Goal: Task Accomplishment & Management: Manage account settings

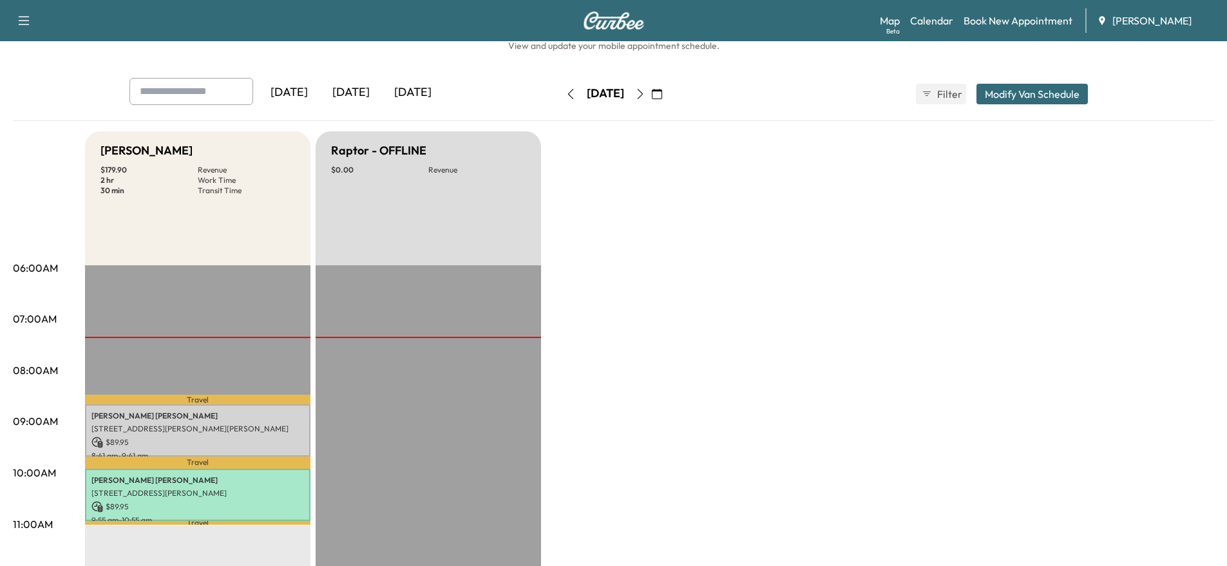
scroll to position [129, 0]
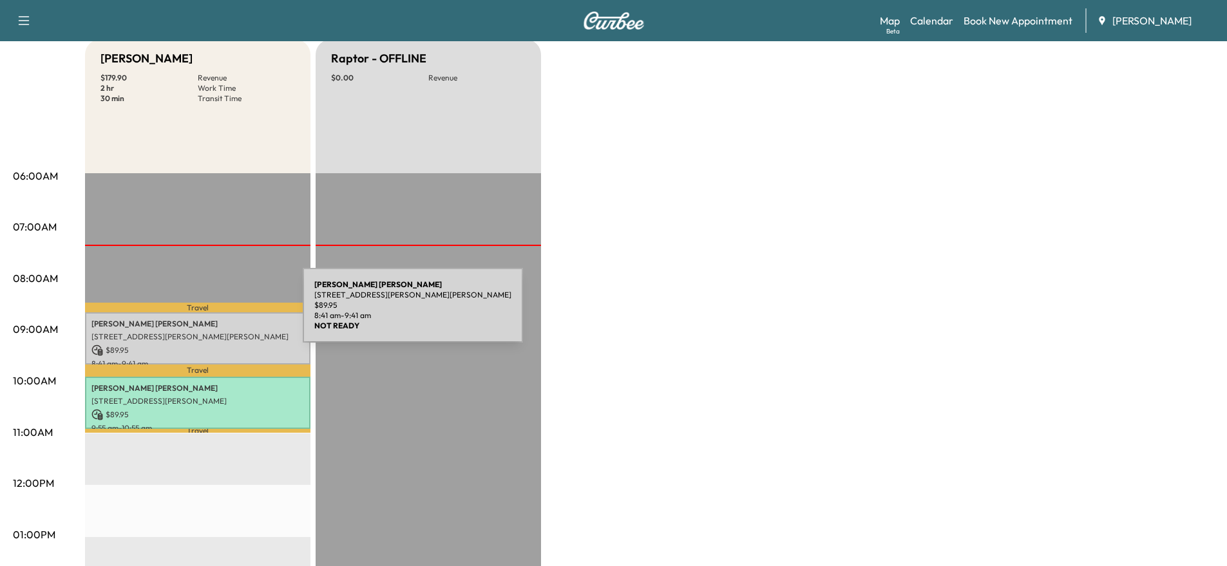
click at [206, 313] on div "[PERSON_NAME] [STREET_ADDRESS][PERSON_NAME] $ 89.95 8:41 am - 9:41 am" at bounding box center [197, 338] width 225 height 52
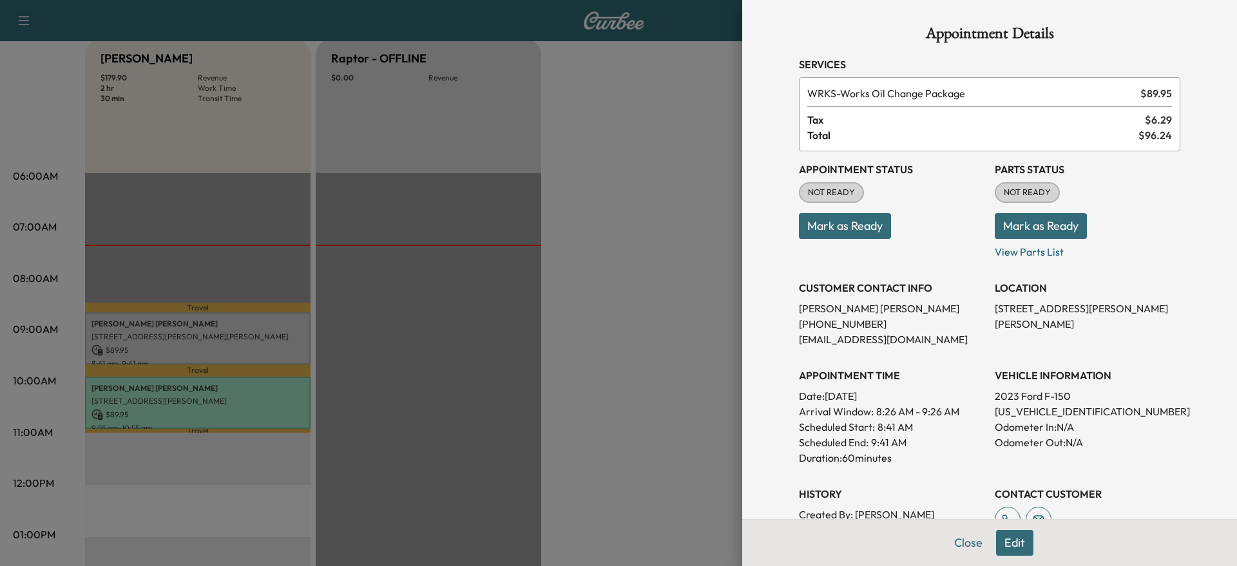
click at [1056, 409] on p "[US_VEHICLE_IDENTIFICATION_NUMBER]" at bounding box center [1088, 411] width 186 height 15
copy p "[US_VEHICLE_IDENTIFICATION_NUMBER]"
click at [851, 221] on button "Mark as Ready" at bounding box center [845, 226] width 92 height 26
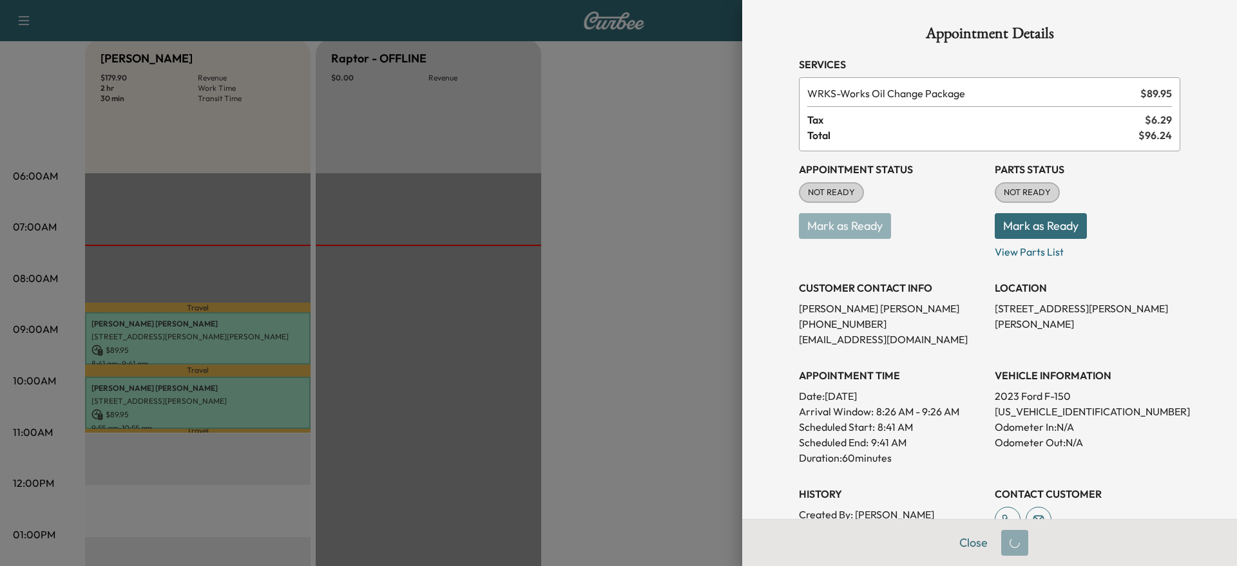
click at [303, 347] on div at bounding box center [618, 283] width 1237 height 566
